Goal: Find specific fact: Find specific fact

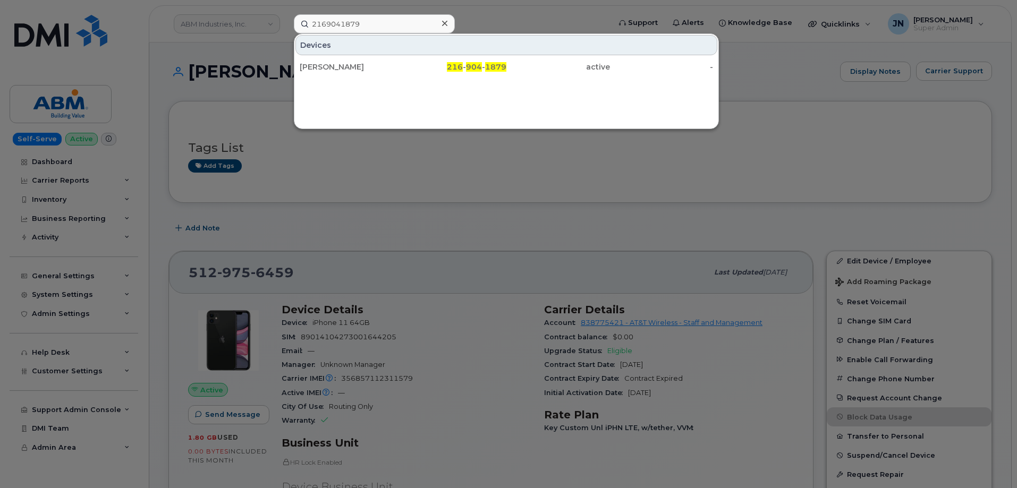
click at [362, 22] on input "2169041879" at bounding box center [374, 23] width 161 height 19
click at [364, 22] on input "2169041879" at bounding box center [374, 23] width 161 height 19
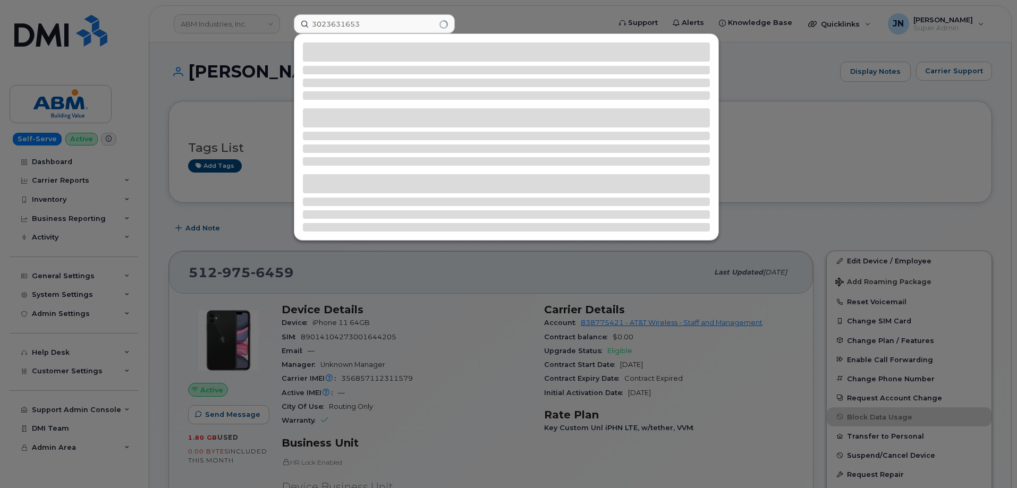
type input "3023631653"
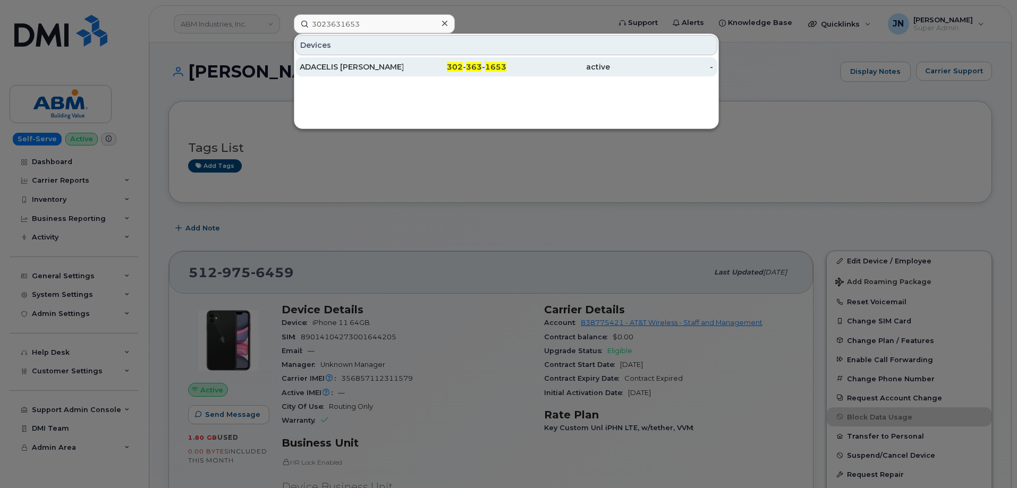
click at [368, 66] on div "ADACELIS DELVALLE" at bounding box center [352, 67] width 104 height 11
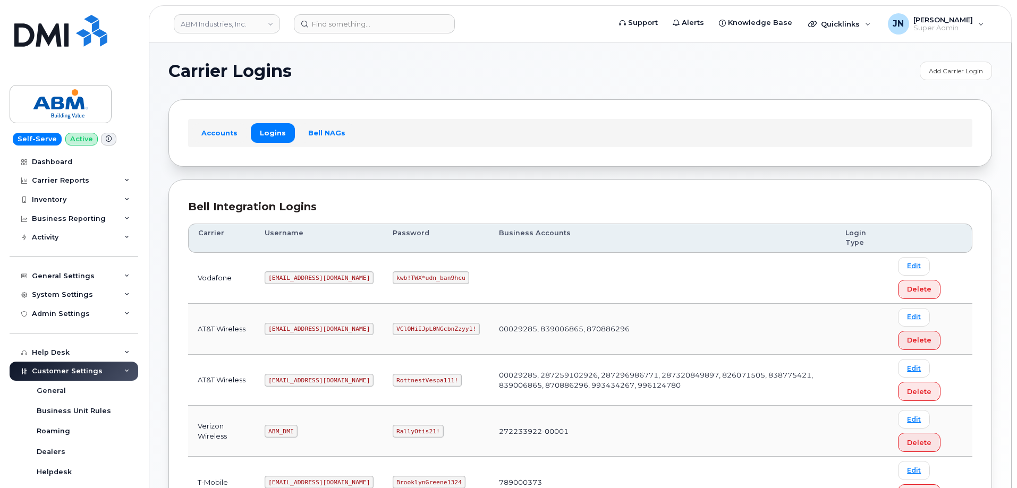
scroll to position [162, 0]
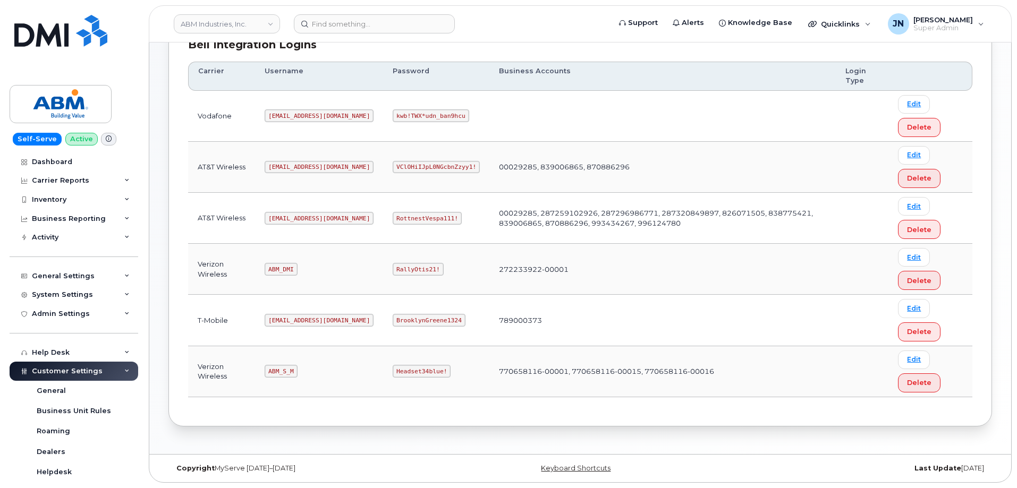
click at [284, 369] on code "ABM_S_M" at bounding box center [281, 371] width 32 height 13
click at [285, 273] on code "ABM_DMI" at bounding box center [281, 269] width 32 height 13
copy code "ABM_DMI"
click at [393, 271] on code "RallyOtis21!" at bounding box center [418, 269] width 50 height 13
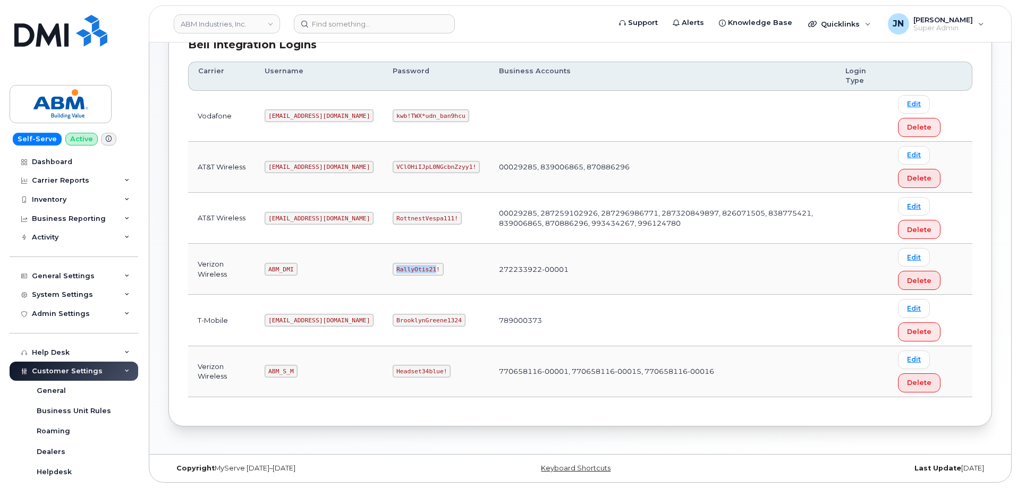
click at [393, 271] on code "RallyOtis21!" at bounding box center [418, 269] width 50 height 13
copy code "RallyOtis21!"
click at [282, 373] on code "ABM_S_M" at bounding box center [281, 371] width 32 height 13
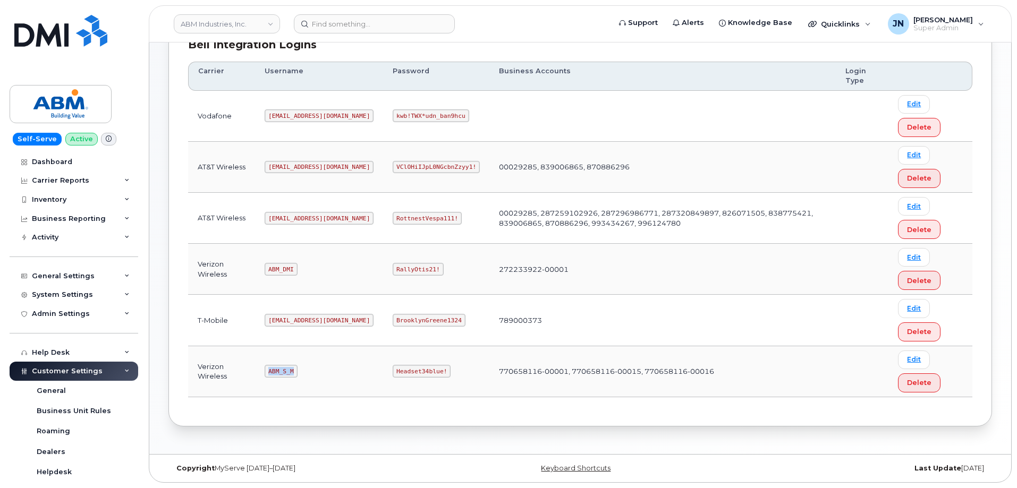
copy code "ABM_S_M"
click at [393, 369] on code "Headset34blue!" at bounding box center [422, 371] width 58 height 13
copy code "Headset34blue!"
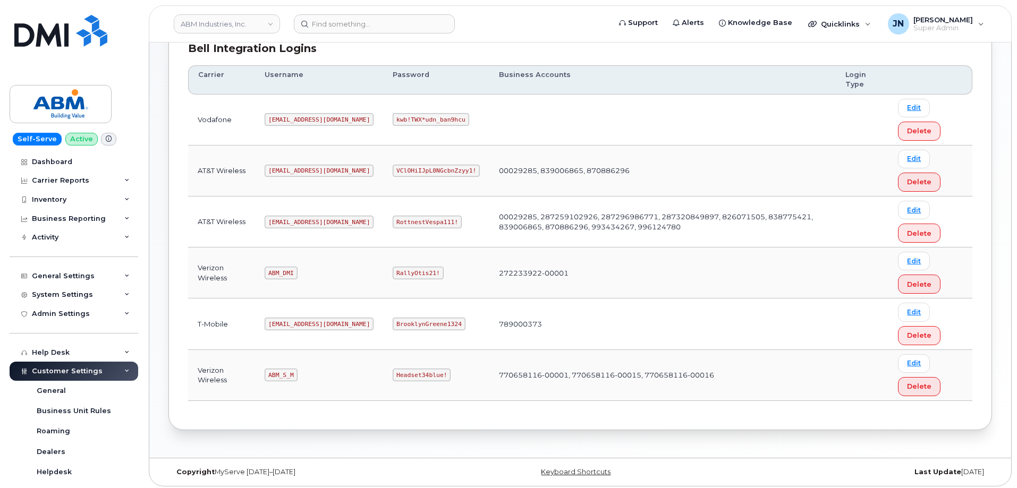
scroll to position [162, 0]
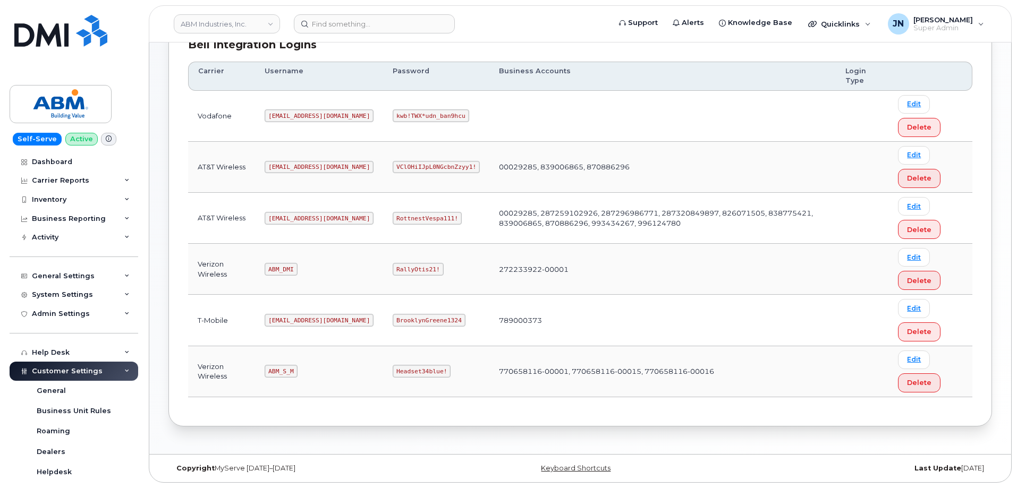
click at [280, 372] on code "ABM_S_M" at bounding box center [281, 371] width 32 height 13
copy code "ABM_S_M"
click at [393, 368] on code "Headset34blue!" at bounding box center [422, 371] width 58 height 13
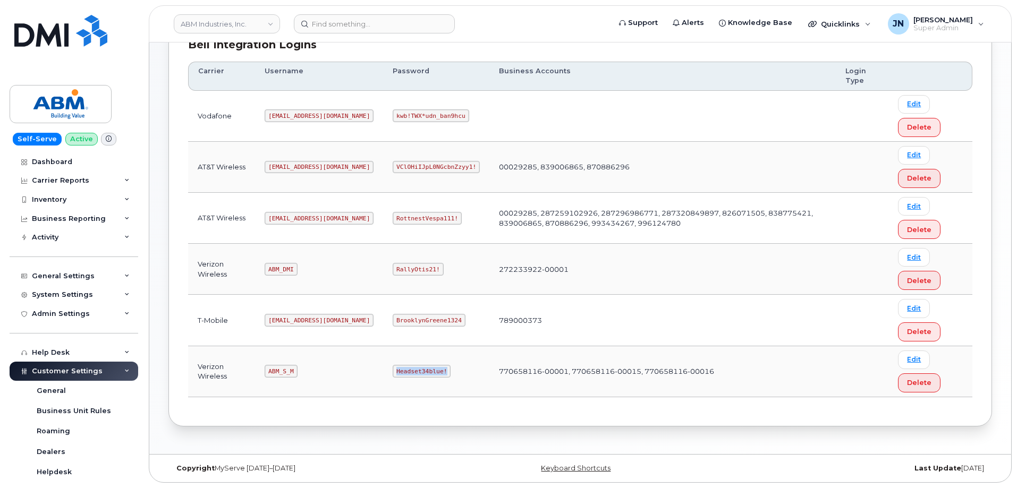
click at [393, 368] on code "Headset34blue!" at bounding box center [422, 371] width 58 height 13
copy code "Headset34blue!"
click at [284, 375] on code "ABM_S_M" at bounding box center [281, 371] width 32 height 13
click at [284, 371] on code "ABM_S_M" at bounding box center [281, 371] width 32 height 13
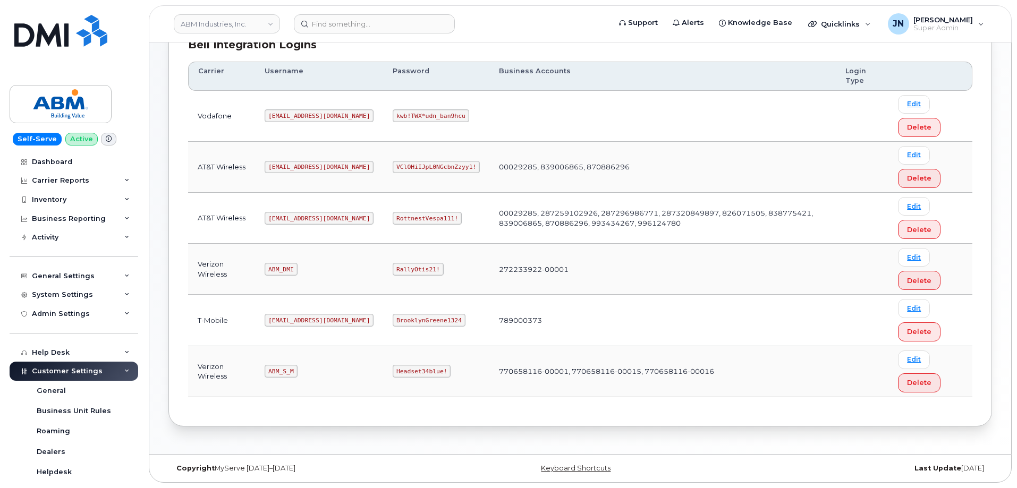
click at [284, 371] on code "ABM_S_M" at bounding box center [281, 371] width 32 height 13
copy code "ABM_S_M"
